Goal: Task Accomplishment & Management: Manage account settings

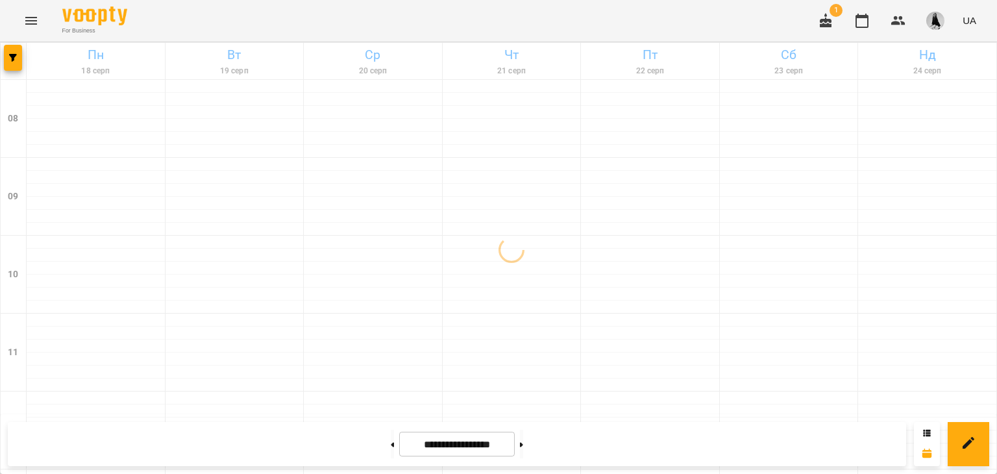
scroll to position [332, 0]
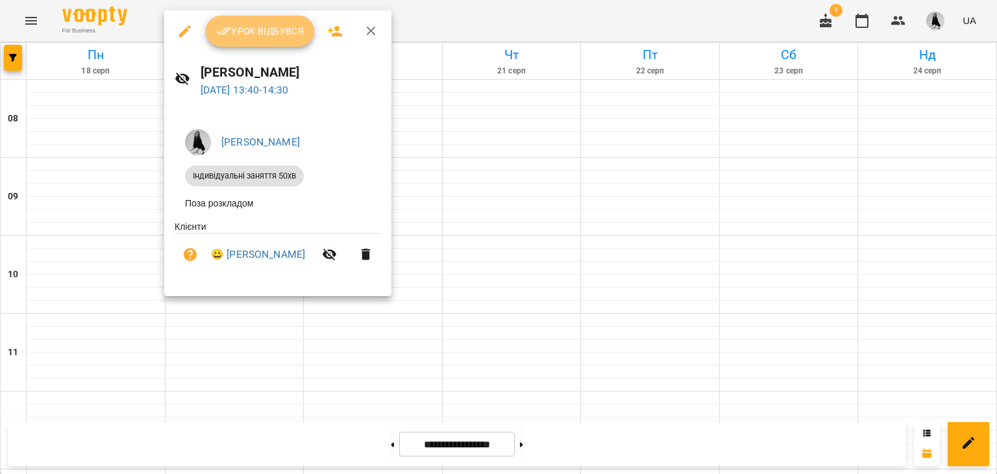
click at [238, 34] on span "Урок відбувся" at bounding box center [260, 31] width 88 height 16
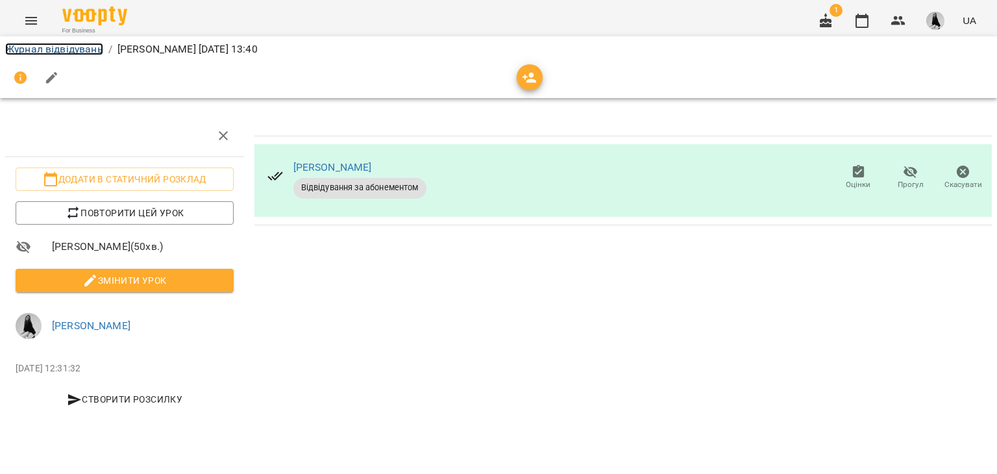
click at [61, 47] on link "Журнал відвідувань" at bounding box center [54, 49] width 98 height 12
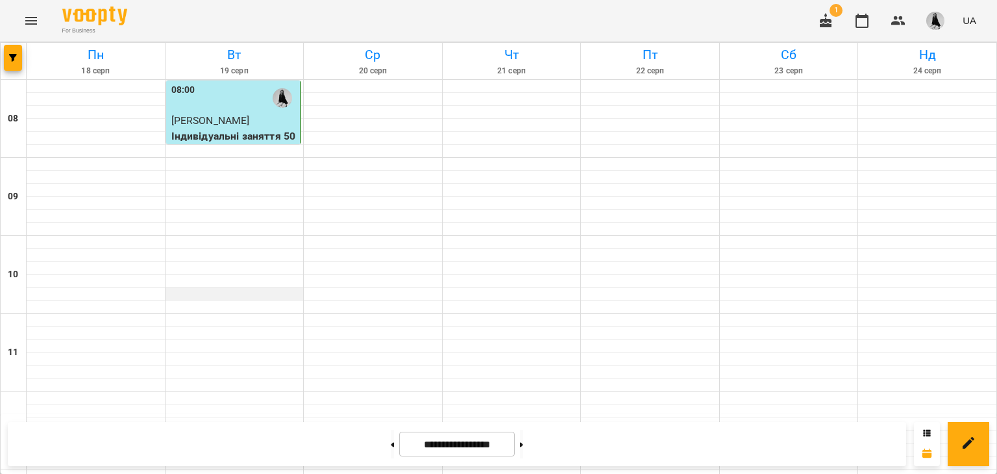
scroll to position [690, 0]
